Goal: Find specific page/section

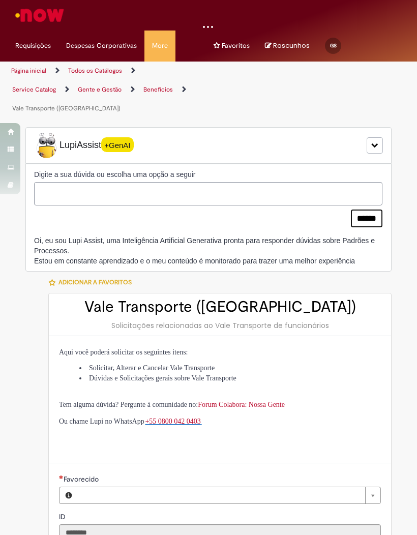
type input "**********"
click at [148, 85] on link "Benefícios" at bounding box center [157, 89] width 29 height 8
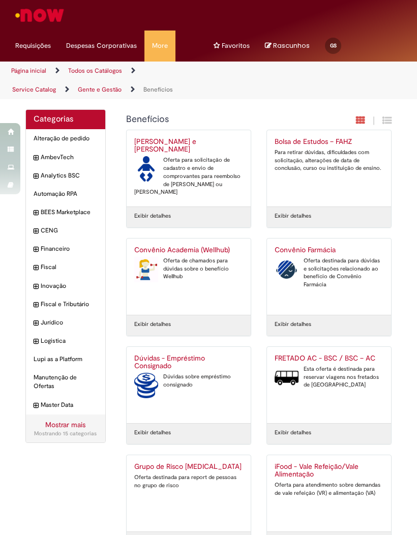
click at [155, 85] on link "Benefícios" at bounding box center [157, 89] width 29 height 8
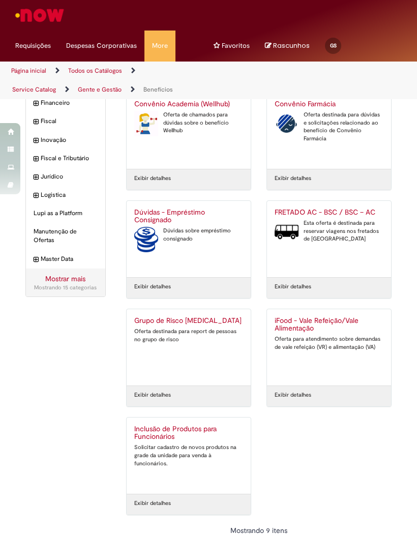
scroll to position [145, 0]
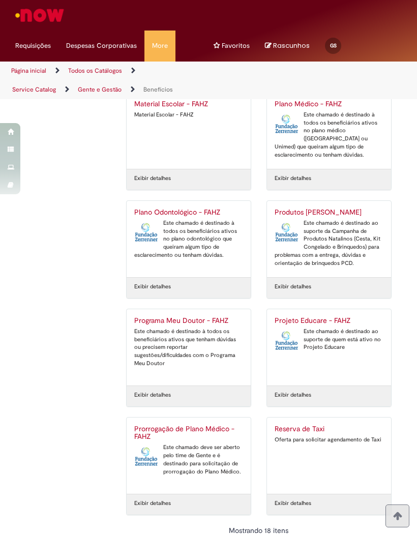
scroll to position [578, 0]
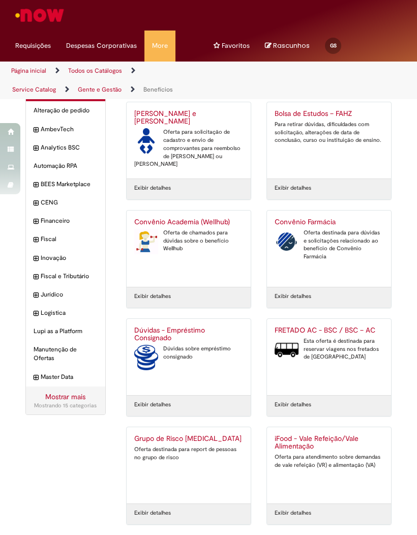
scroll to position [25, 0]
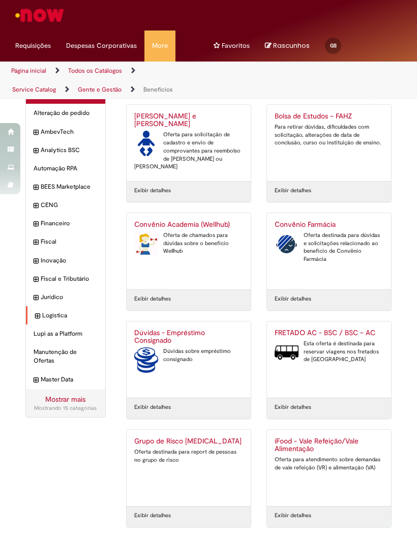
click at [38, 311] on icon "expandir categoria Logistica" at bounding box center [37, 316] width 5 height 10
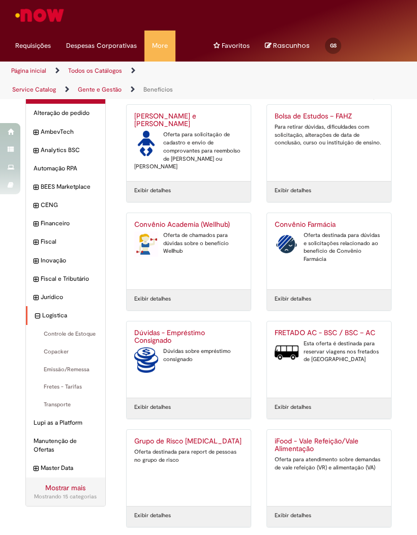
click at [40, 311] on icon "recolher categoria Logistica" at bounding box center [37, 316] width 5 height 10
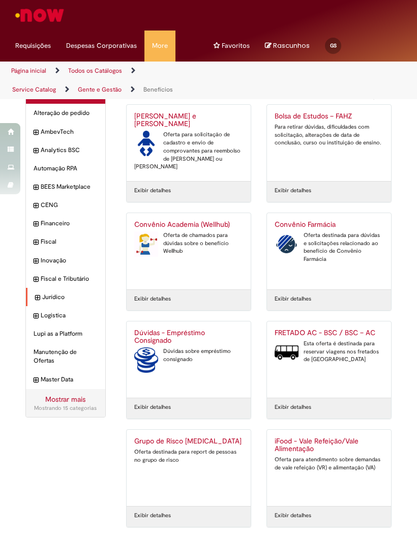
click at [39, 293] on icon "expandir categoria Jurídico" at bounding box center [37, 298] width 5 height 10
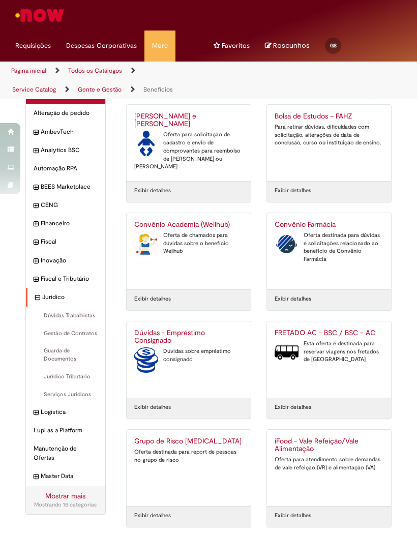
click at [33, 288] on div "Jurídico Itens" at bounding box center [65, 297] width 79 height 19
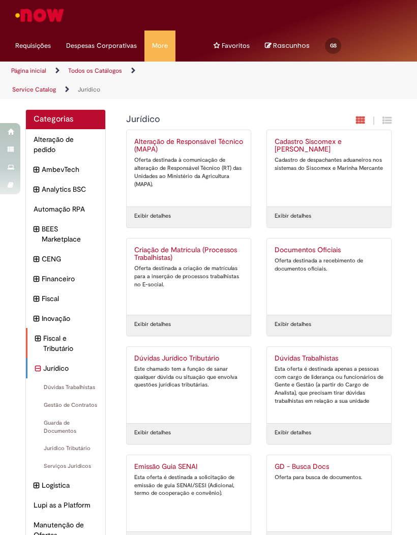
click at [37, 328] on div "Fiscal e Tributário Itens" at bounding box center [65, 343] width 79 height 30
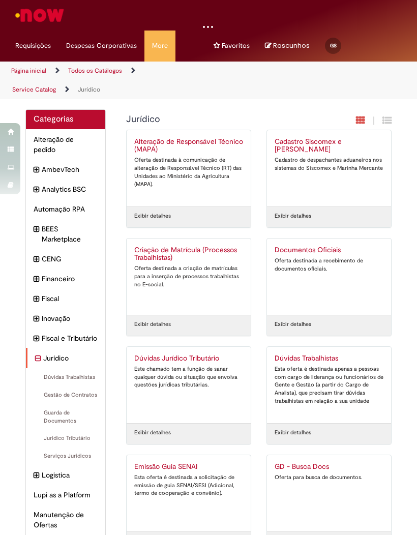
click at [38, 353] on icon "recolher categoria Jurídico" at bounding box center [38, 358] width 6 height 11
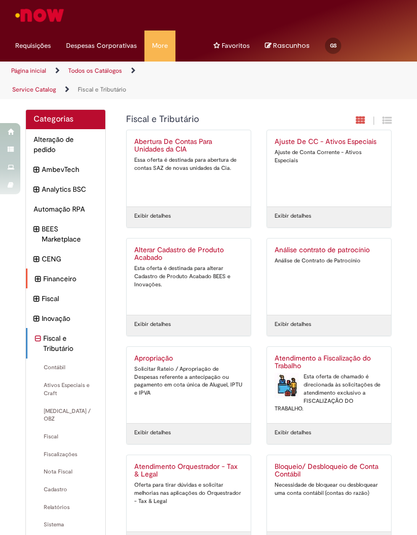
click at [38, 273] on icon "expandir categoria Financeiro" at bounding box center [38, 278] width 6 height 11
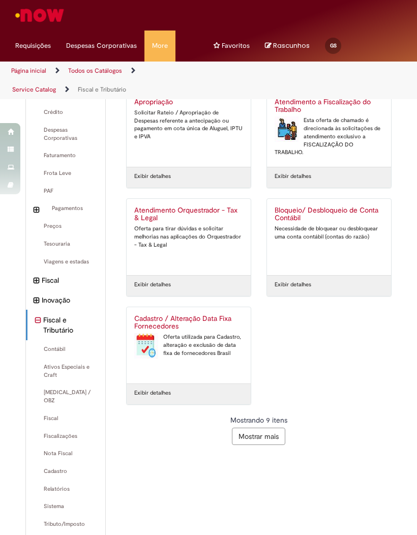
scroll to position [258, 0]
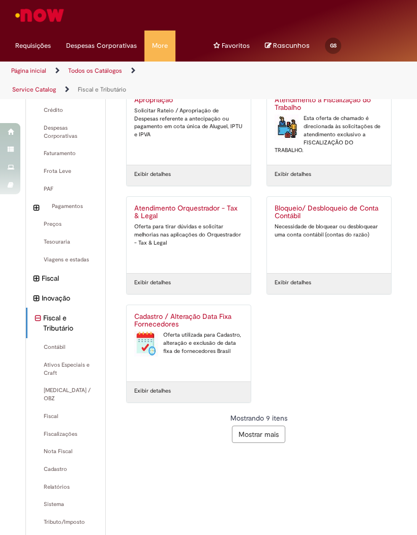
click at [270, 425] on button "Mostrar mais" at bounding box center [258, 433] width 53 height 17
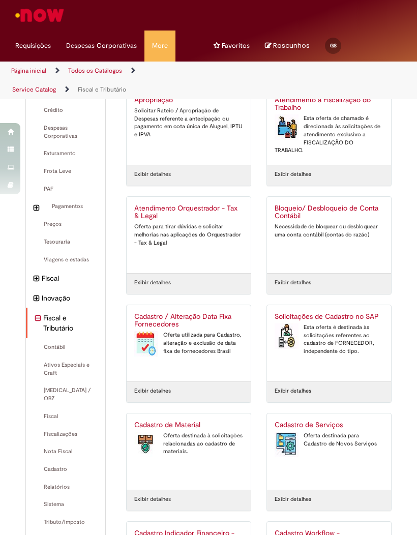
click at [38, 313] on icon "recolher categoria Fiscal e Tributário" at bounding box center [38, 318] width 6 height 11
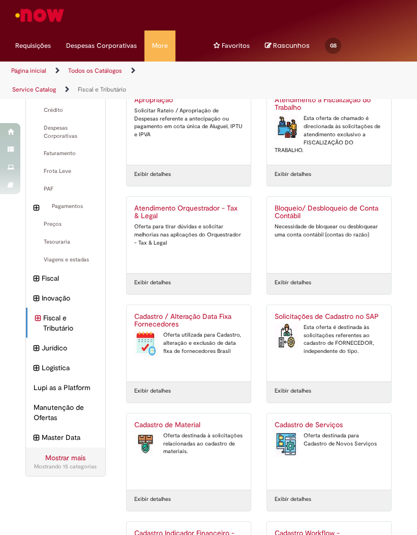
click at [0, 304] on div "Categorias Alteração de pedido Itens AmbevTech Itens Analytics BSC Itens Automa…" at bounding box center [208, 368] width 417 height 1035
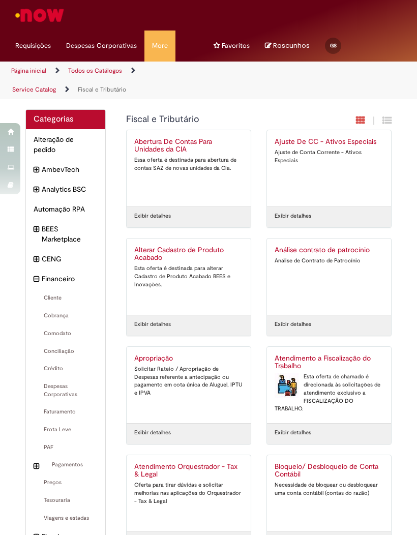
scroll to position [0, 0]
click at [49, 273] on span "Financeiro Itens" at bounding box center [70, 278] width 54 height 10
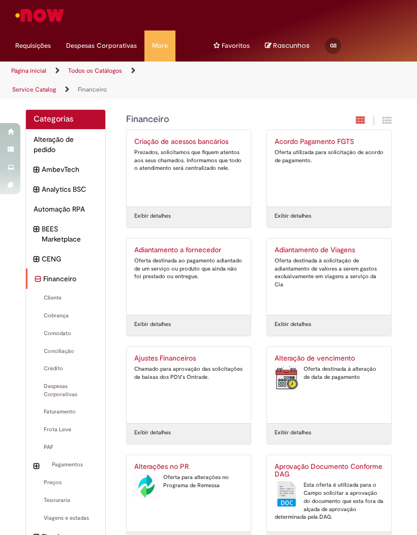
click at [37, 273] on icon "recolher categoria Financeiro" at bounding box center [38, 278] width 6 height 11
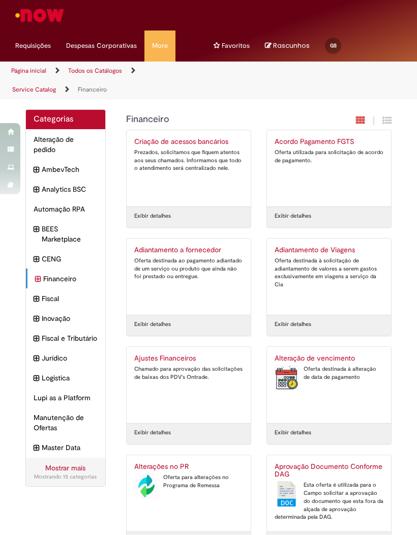
click at [61, 463] on link "Mostrar mais" at bounding box center [65, 467] width 40 height 9
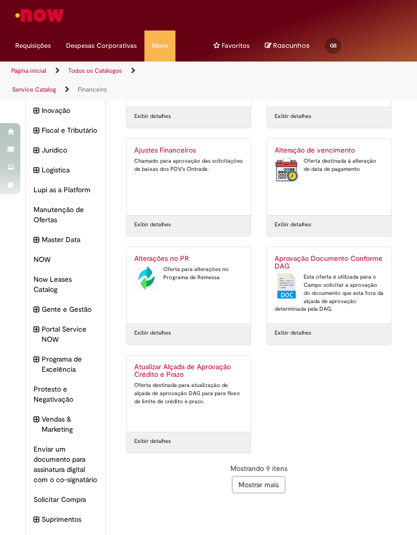
scroll to position [192, 0]
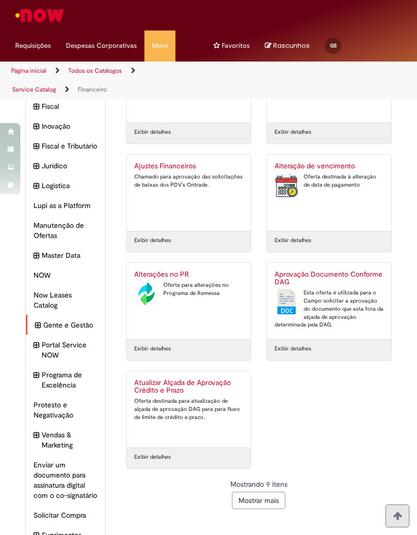
click at [41, 320] on icon "expandir categoria Gente e Gestão" at bounding box center [38, 325] width 6 height 11
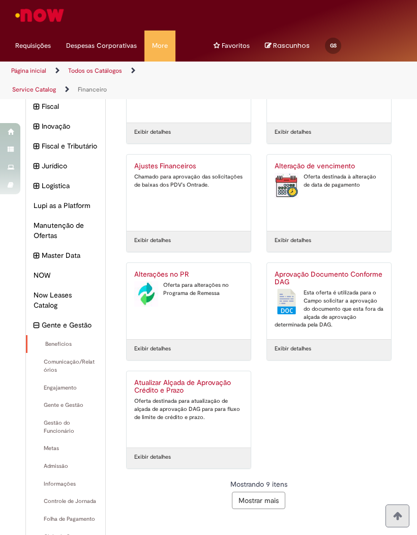
click at [46, 340] on span "Benefícios Itens" at bounding box center [66, 344] width 63 height 8
